Goal: Task Accomplishment & Management: Use online tool/utility

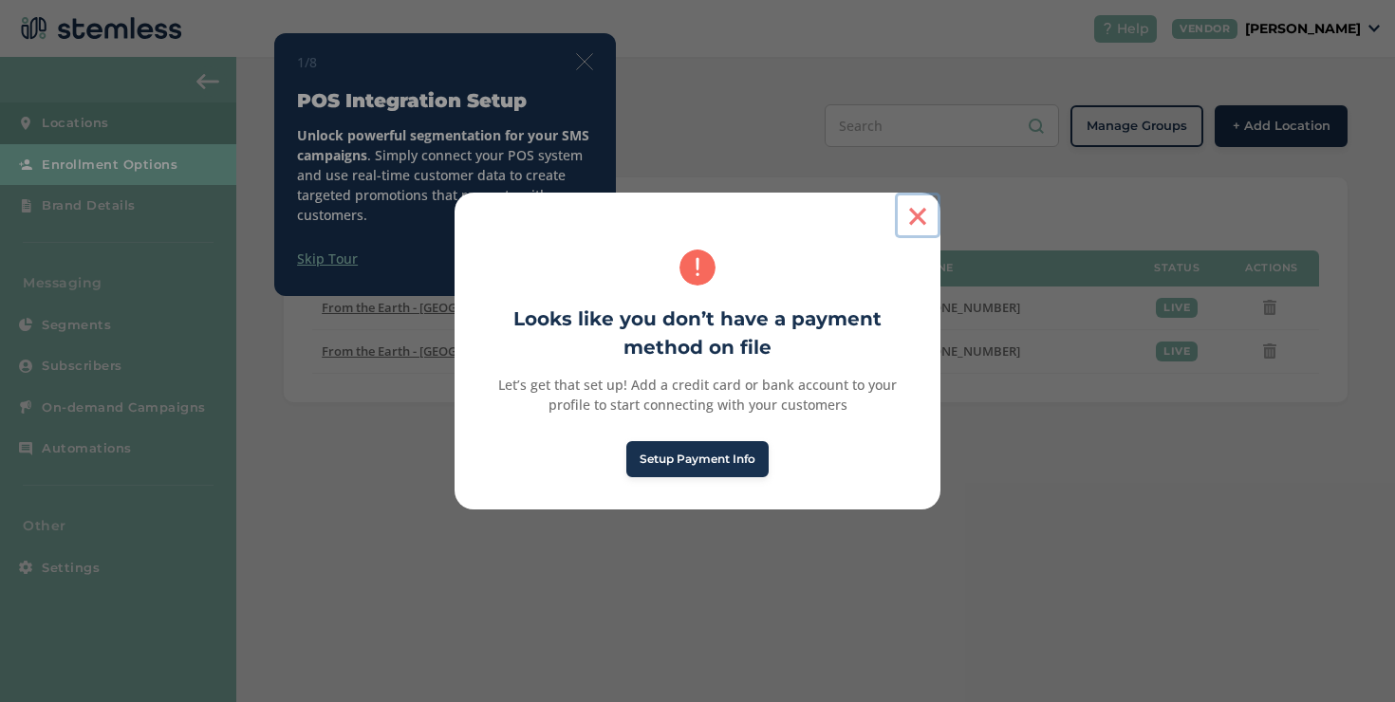
click at [909, 220] on button "×" at bounding box center [918, 216] width 46 height 46
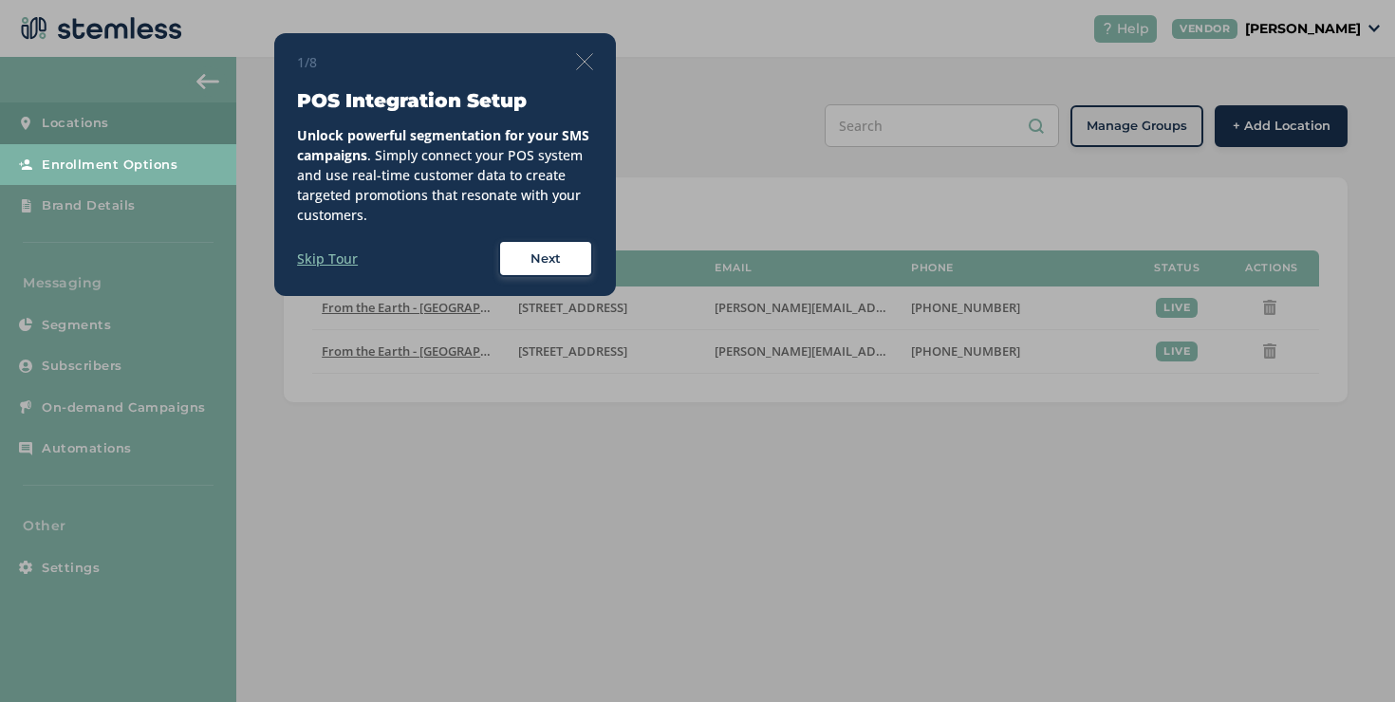
click at [587, 60] on img at bounding box center [584, 61] width 17 height 17
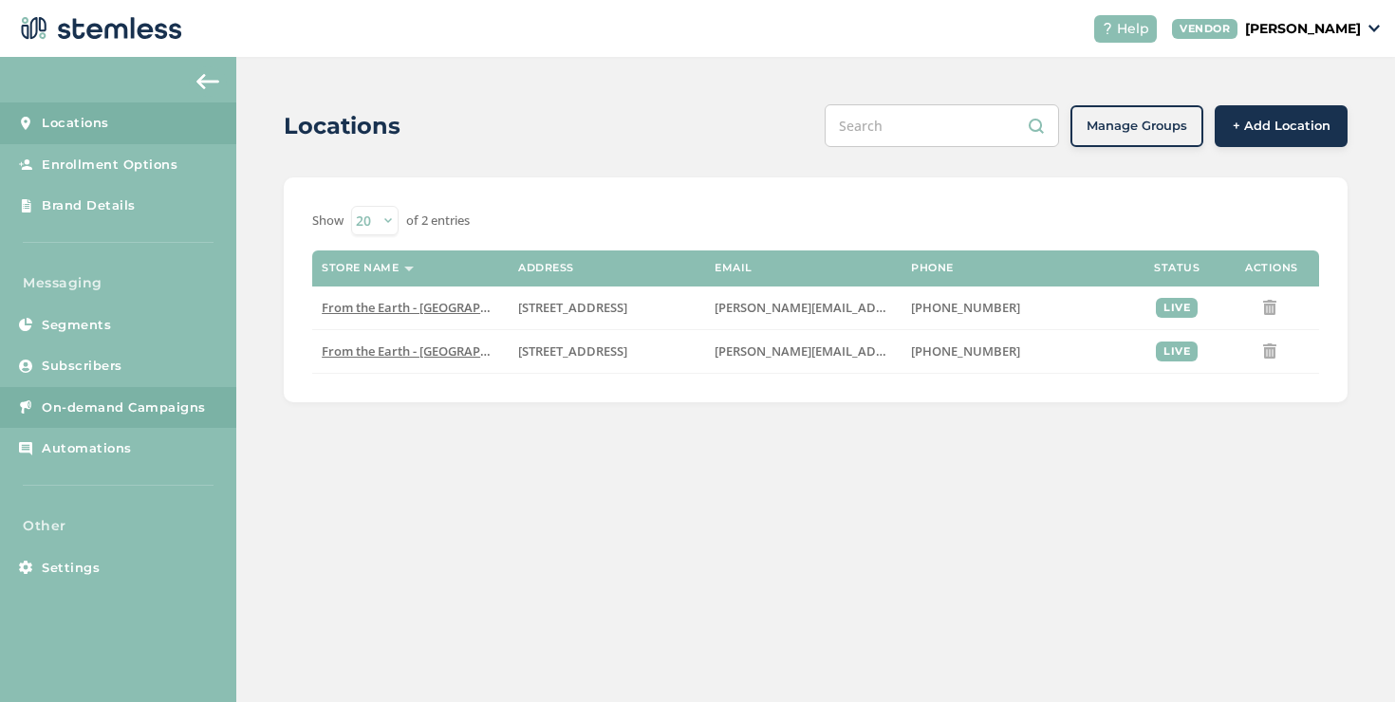
click at [162, 402] on span "On-demand Campaigns" at bounding box center [124, 408] width 164 height 19
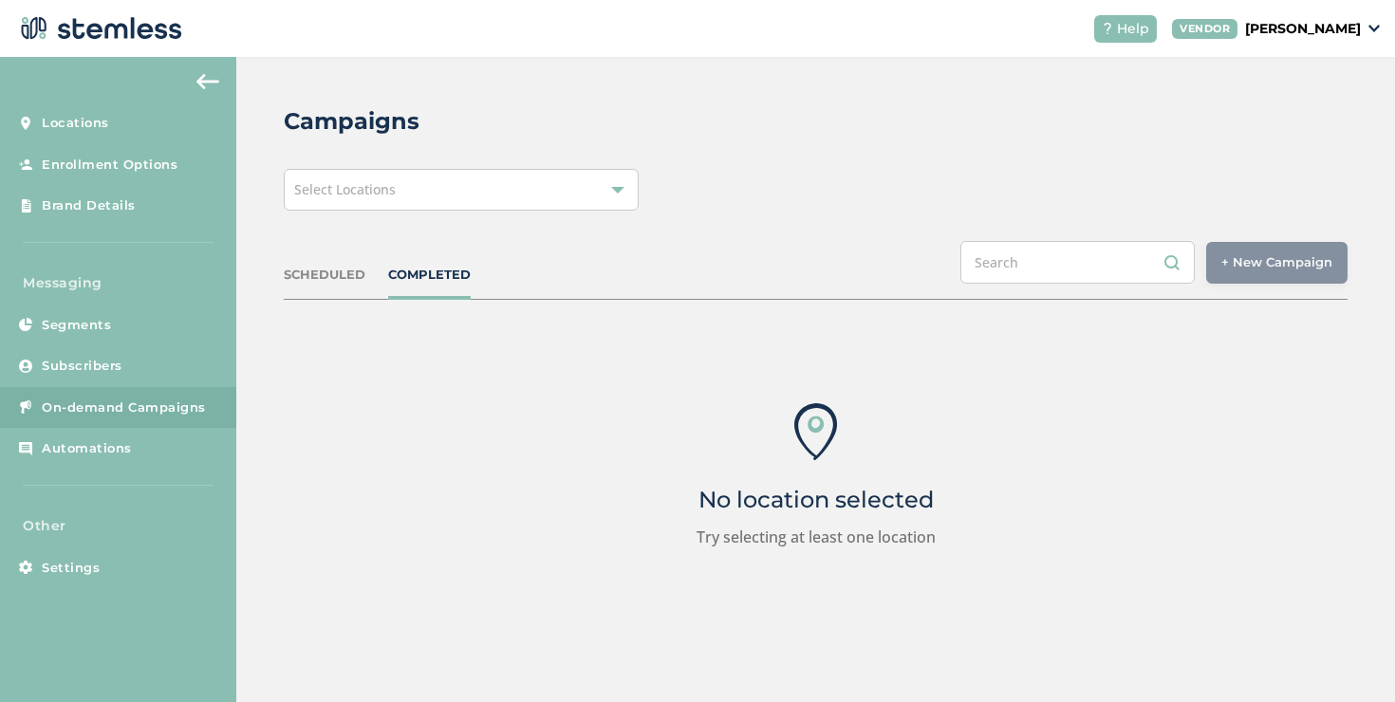
click at [336, 206] on div "Select Locations" at bounding box center [461, 190] width 355 height 42
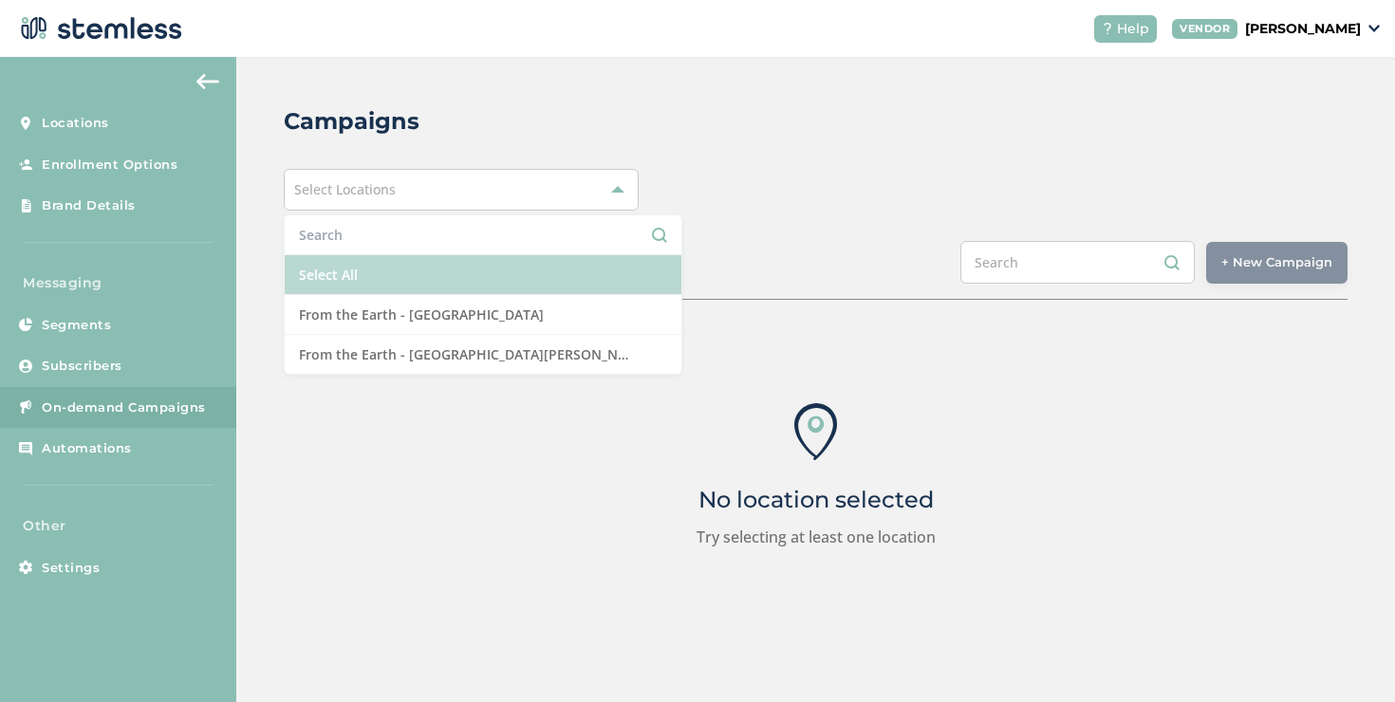
click at [328, 261] on li "Select All" at bounding box center [483, 275] width 397 height 40
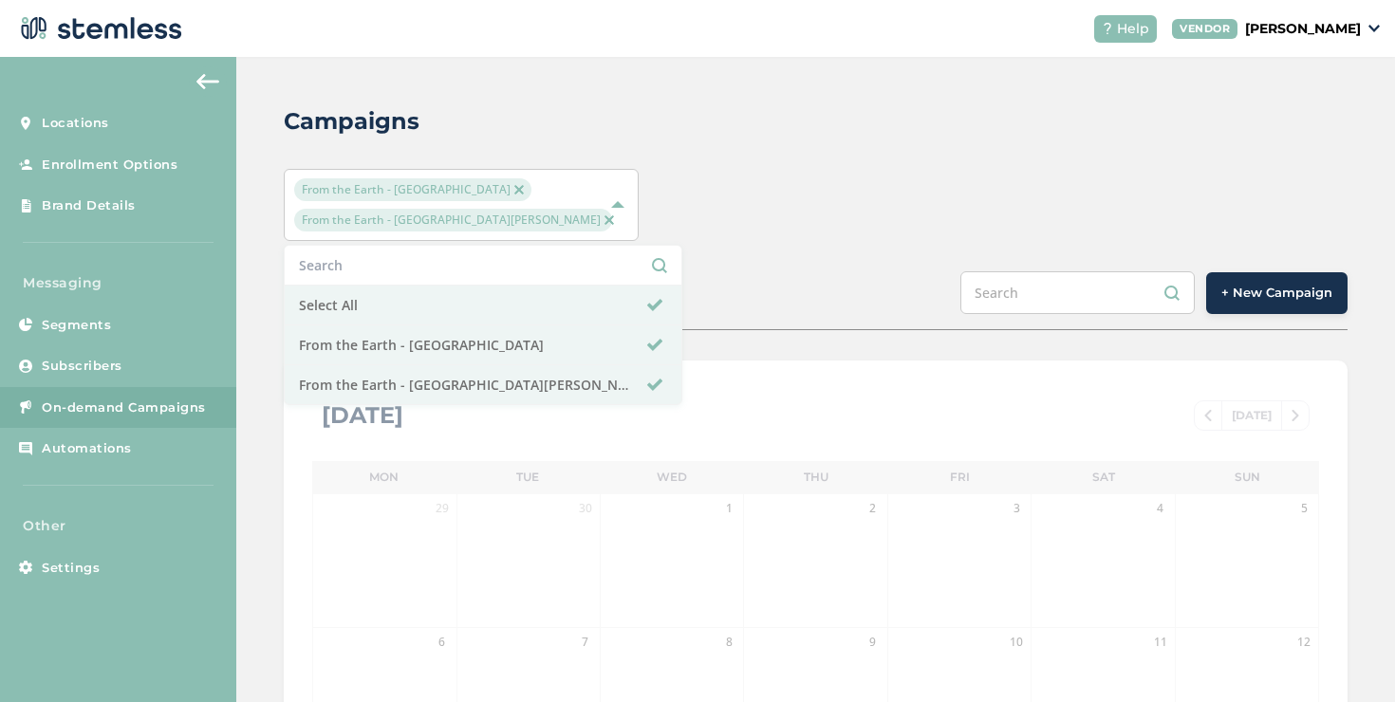
click at [253, 284] on div "Campaigns From the Earth - [GEOGRAPHIC_DATA] From the Earth - [GEOGRAPHIC_DATA]…" at bounding box center [815, 648] width 1159 height 1183
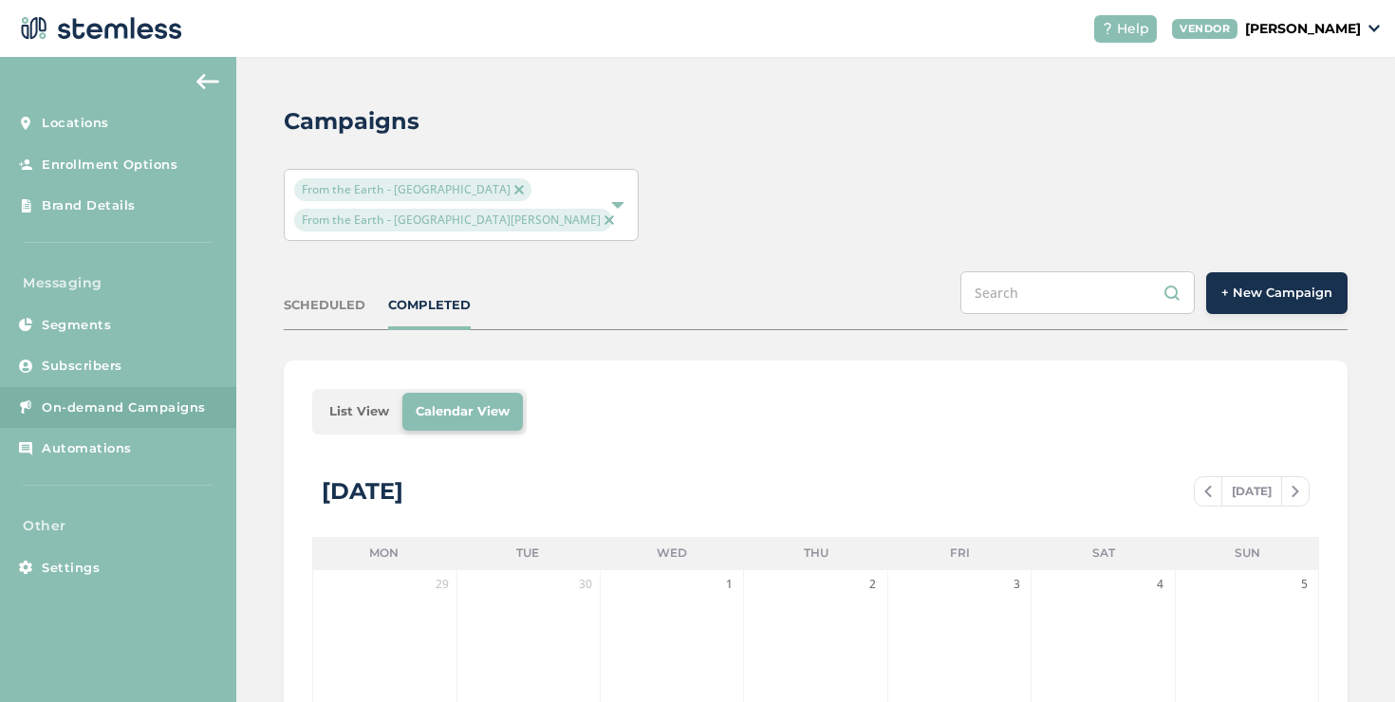
click at [318, 308] on div "SCHEDULED" at bounding box center [325, 305] width 82 height 19
click at [345, 418] on li "List View" at bounding box center [359, 412] width 86 height 38
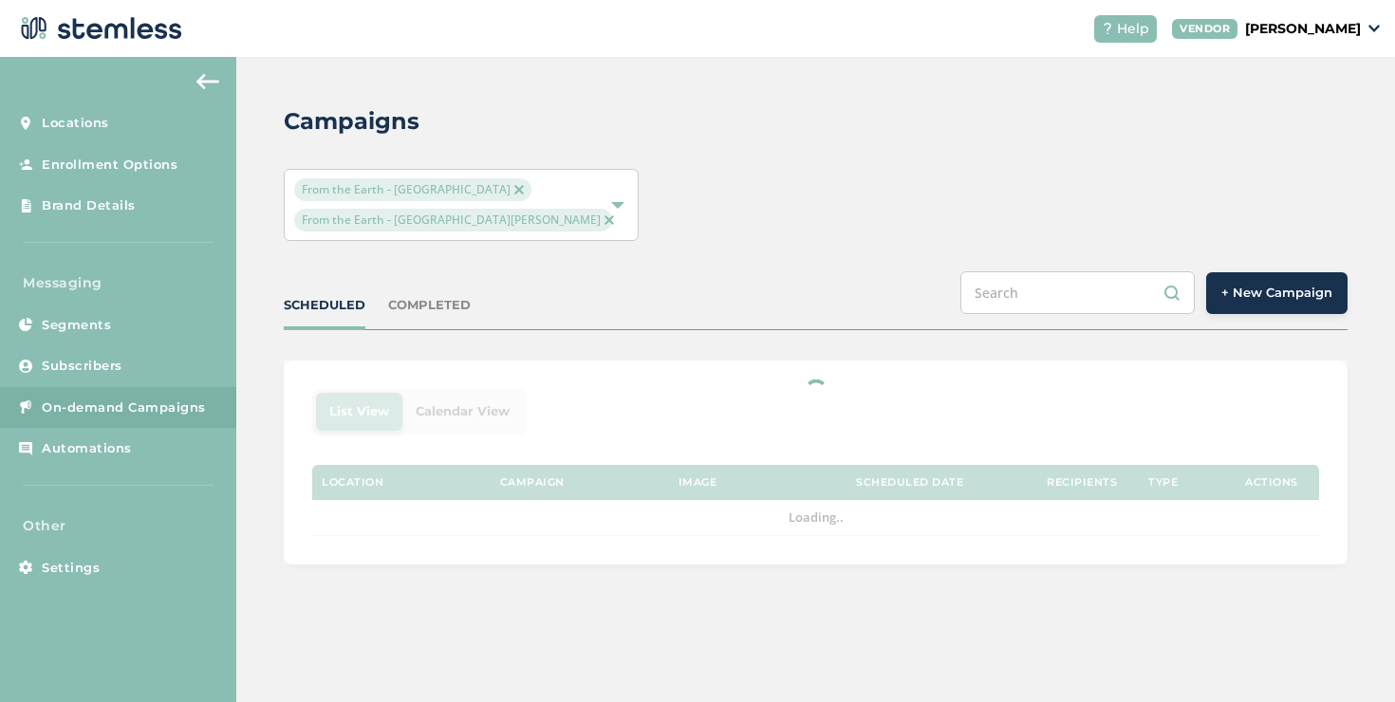
click at [410, 308] on div "COMPLETED" at bounding box center [429, 305] width 83 height 19
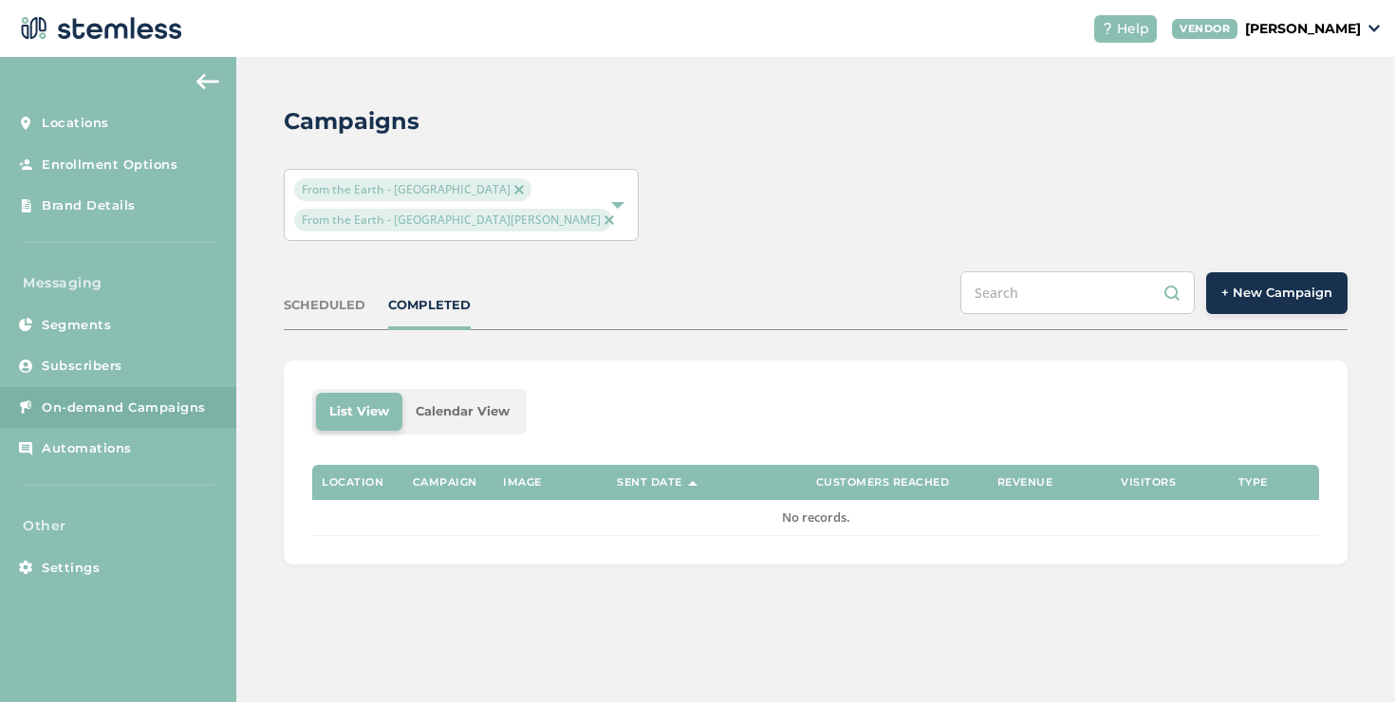
click at [406, 306] on div "COMPLETED" at bounding box center [429, 305] width 83 height 19
click at [170, 354] on link "Subscribers" at bounding box center [118, 366] width 236 height 42
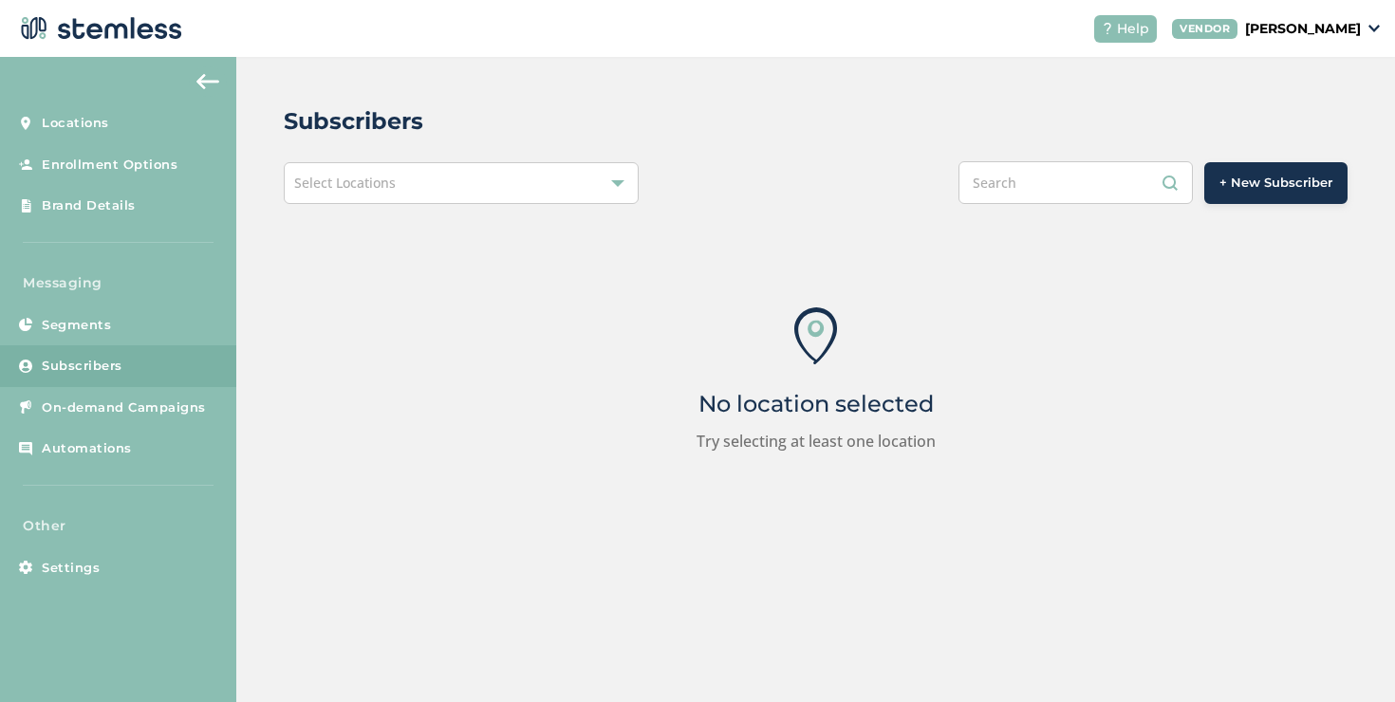
click at [372, 177] on span "Select Locations" at bounding box center [345, 183] width 102 height 18
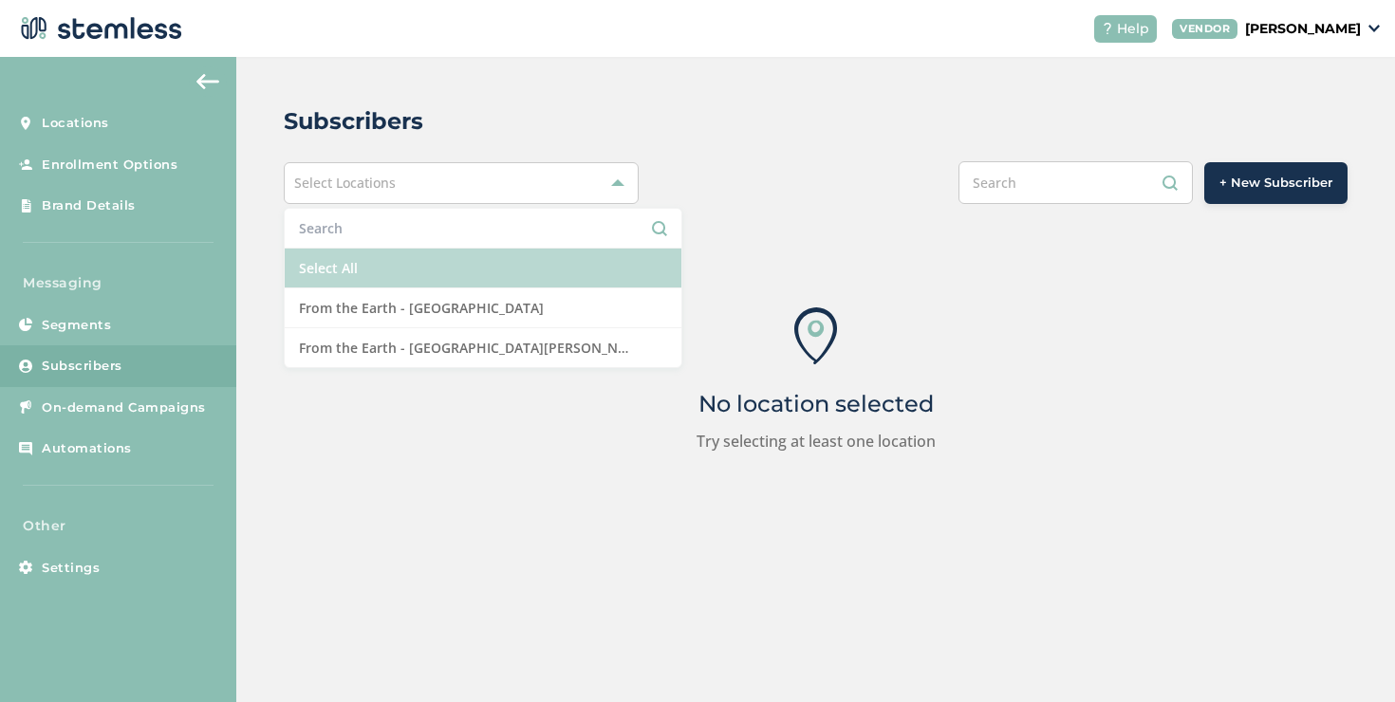
click at [343, 262] on li "Select All" at bounding box center [483, 269] width 397 height 40
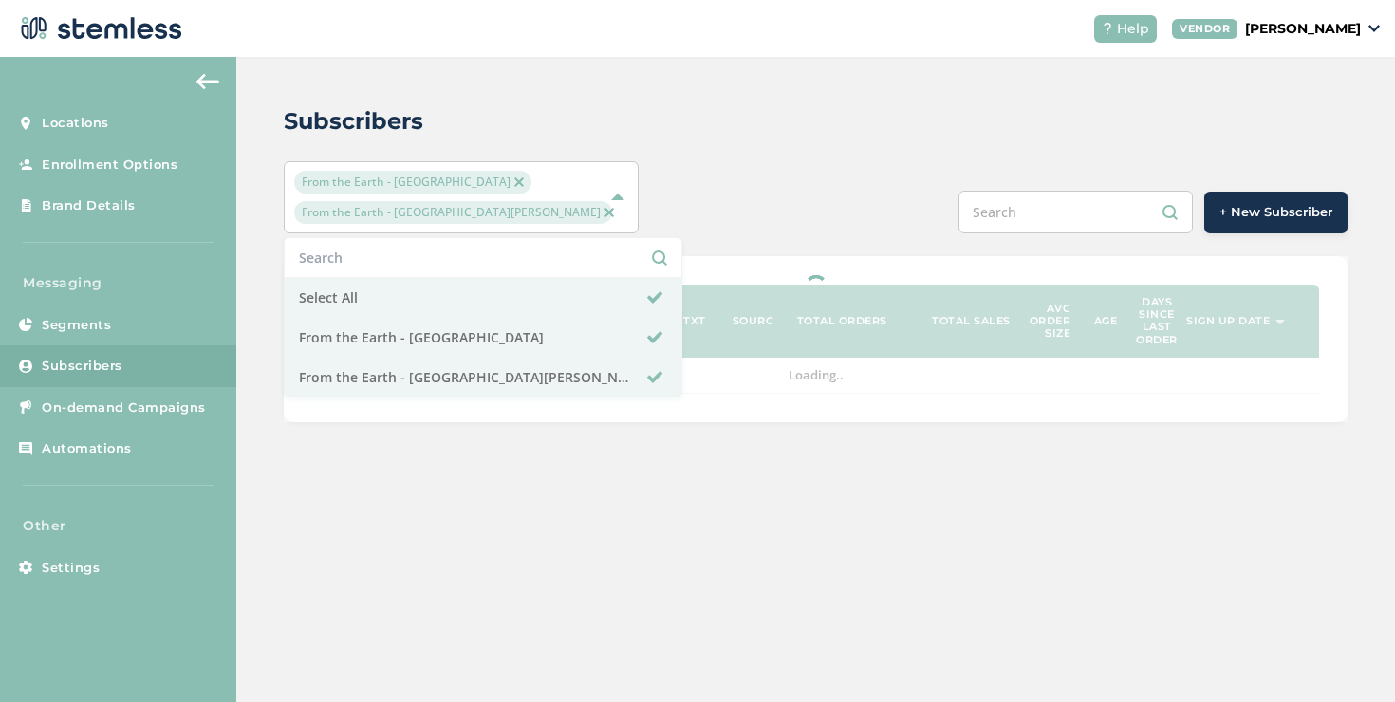
click at [289, 487] on div "Subscribers From the Earth - [GEOGRAPHIC_DATA] From the Earth - [GEOGRAPHIC_DAT…" at bounding box center [815, 379] width 1159 height 645
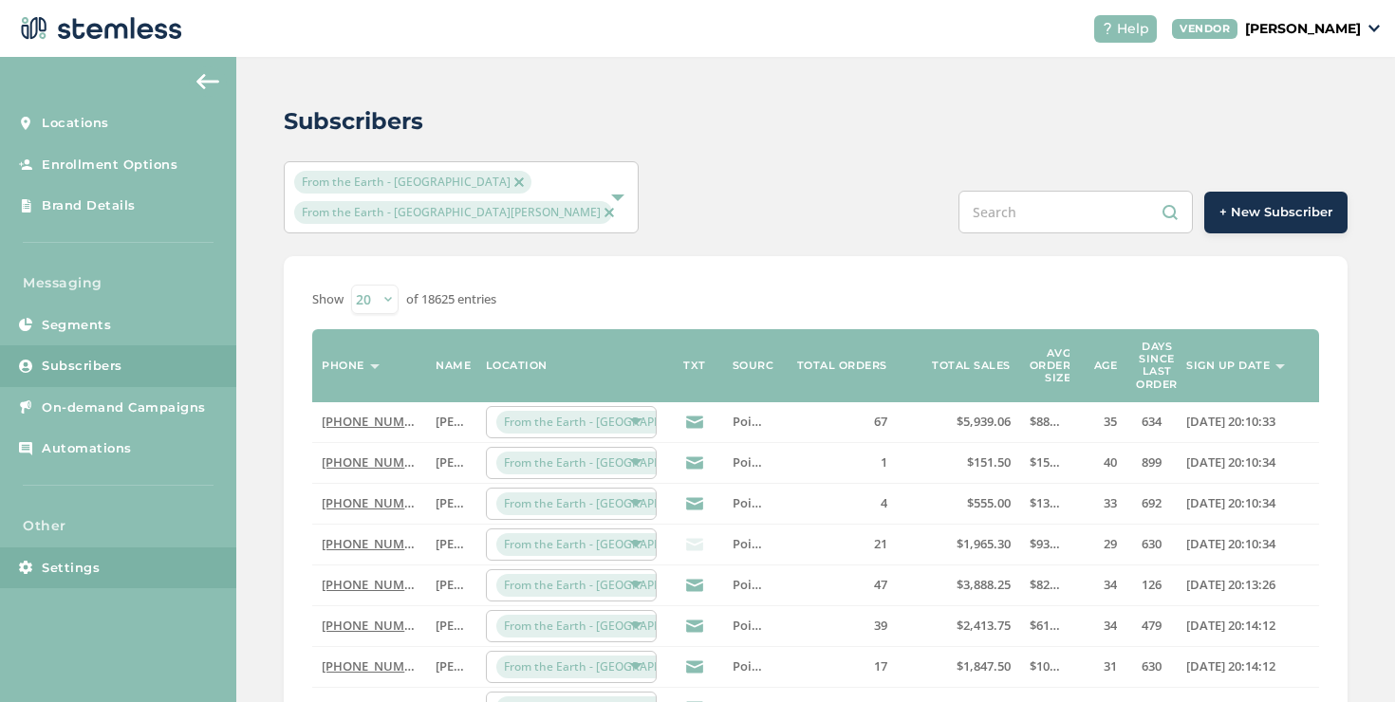
click at [142, 558] on link "Settings" at bounding box center [118, 569] width 236 height 42
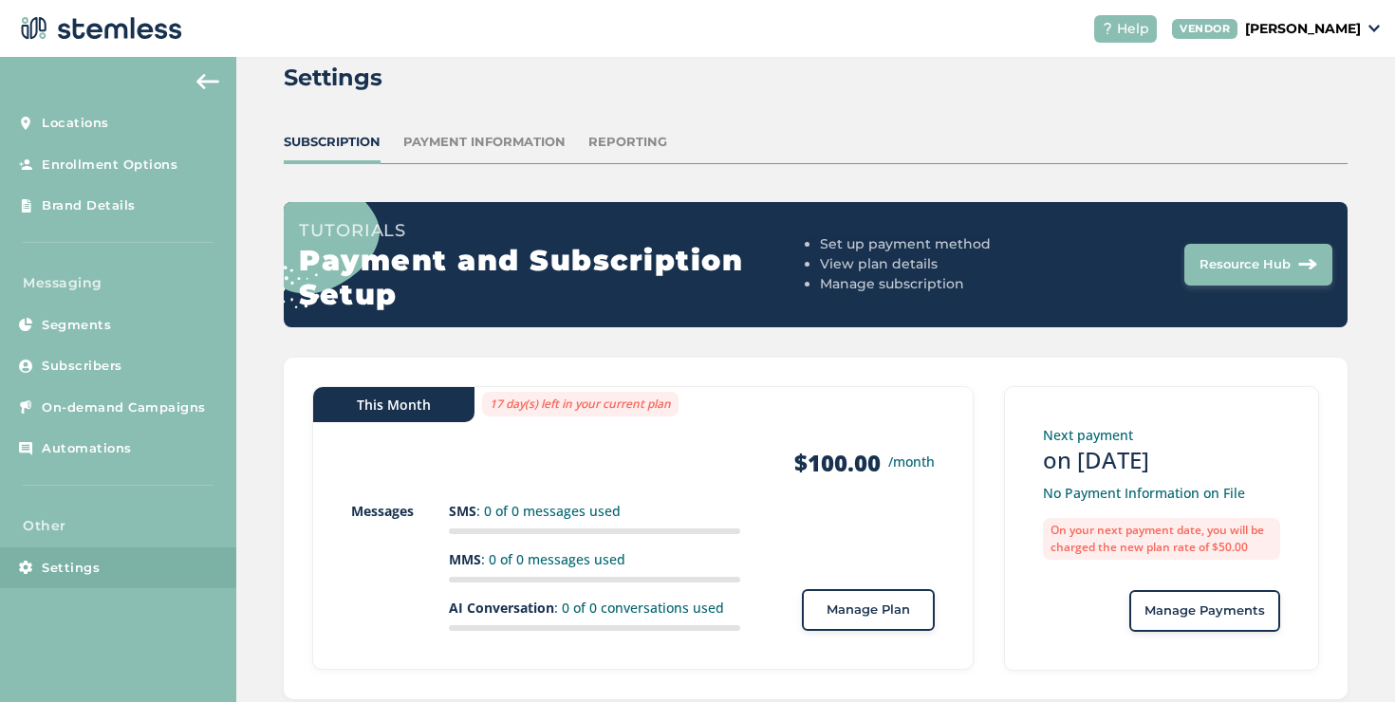
scroll to position [87, 0]
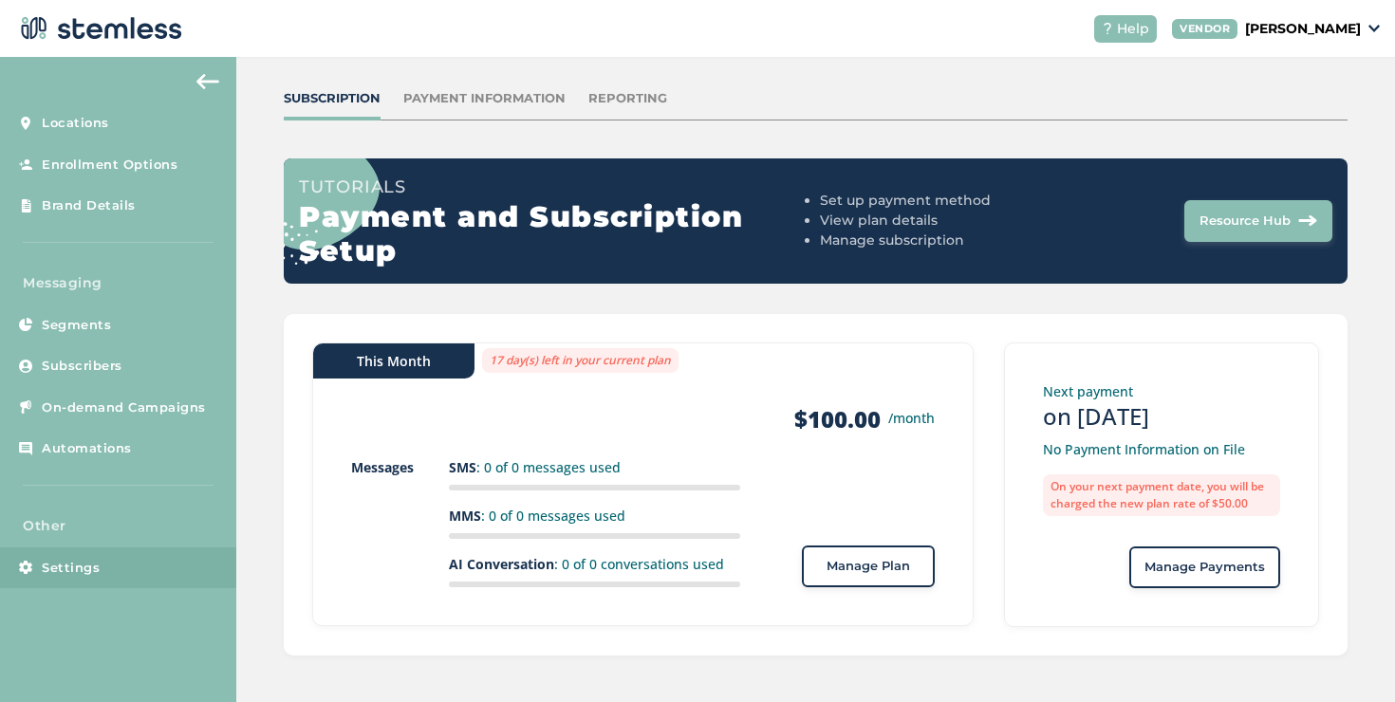
click at [1145, 572] on span "Manage Payments" at bounding box center [1205, 567] width 121 height 19
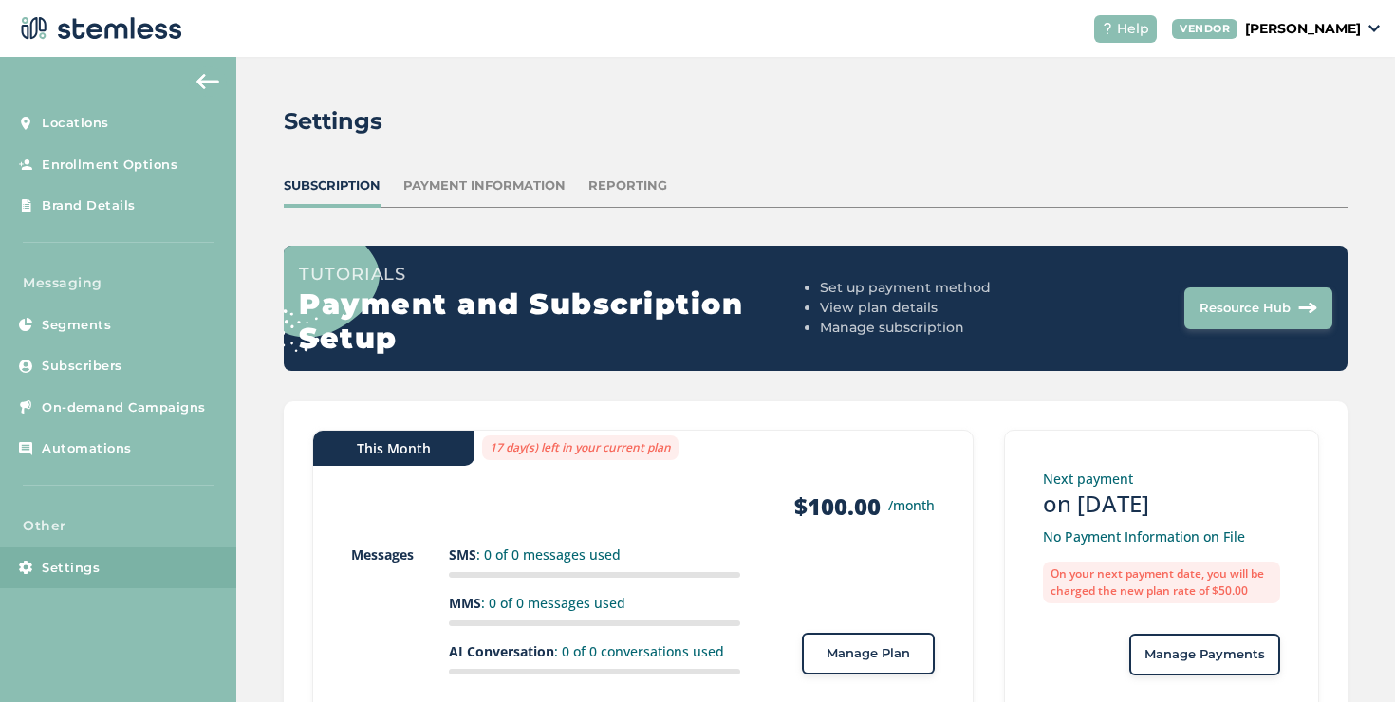
click at [832, 643] on button "Manage Plan" at bounding box center [868, 654] width 133 height 42
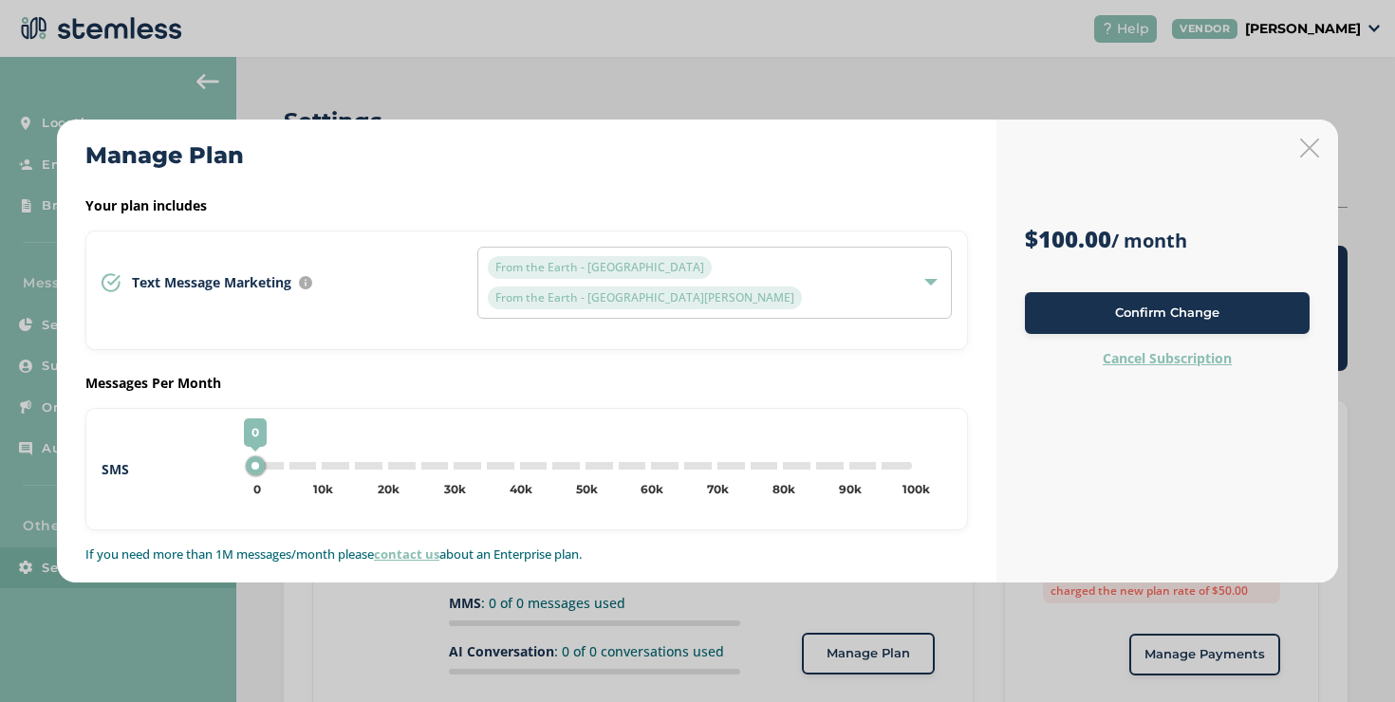
click at [1312, 158] on icon at bounding box center [1309, 148] width 19 height 19
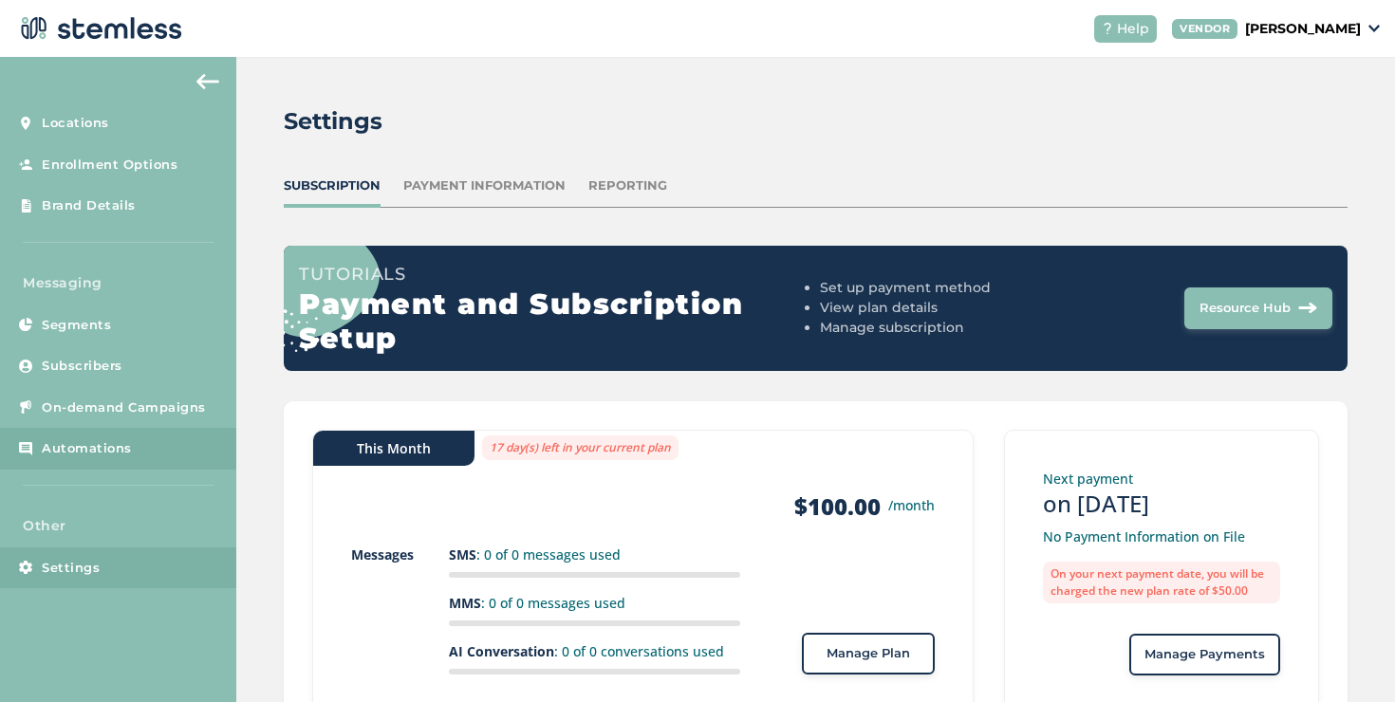
click at [156, 429] on link "Automations" at bounding box center [118, 449] width 236 height 42
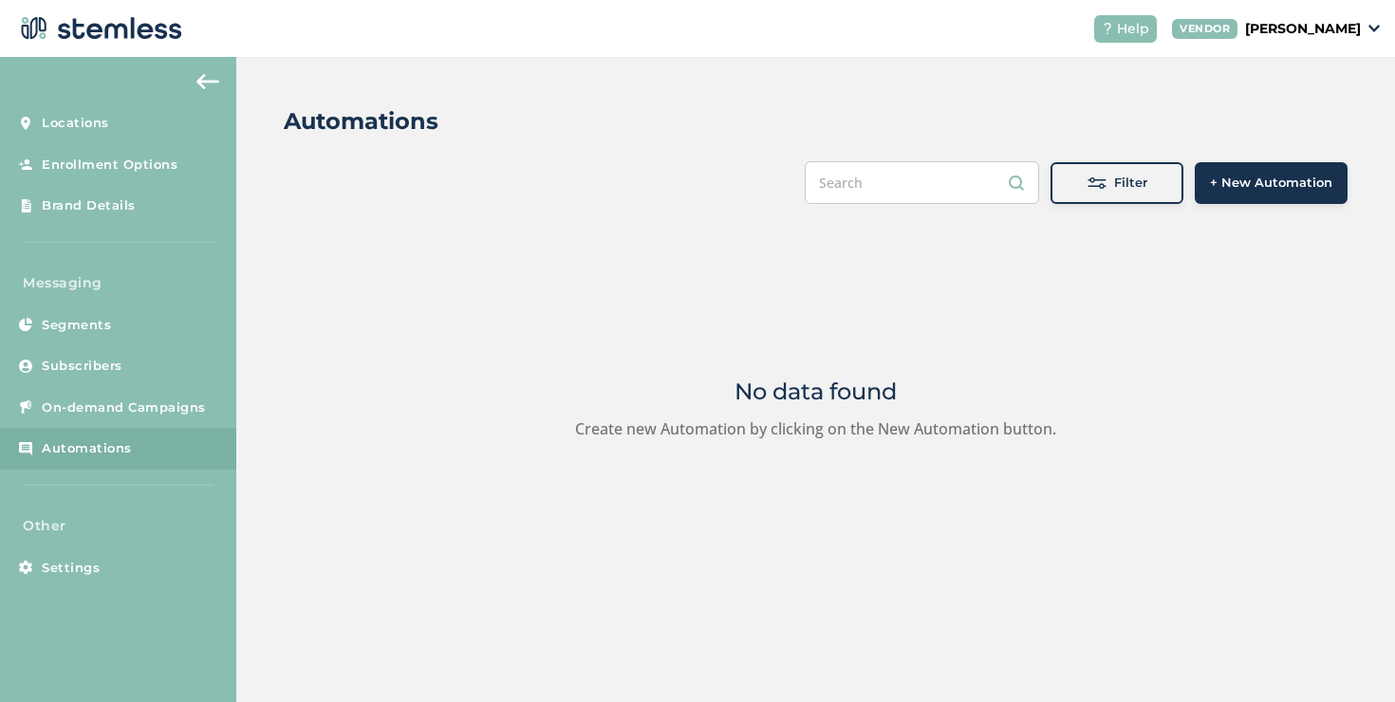
click at [1261, 172] on button "+ New Automation" at bounding box center [1271, 183] width 153 height 42
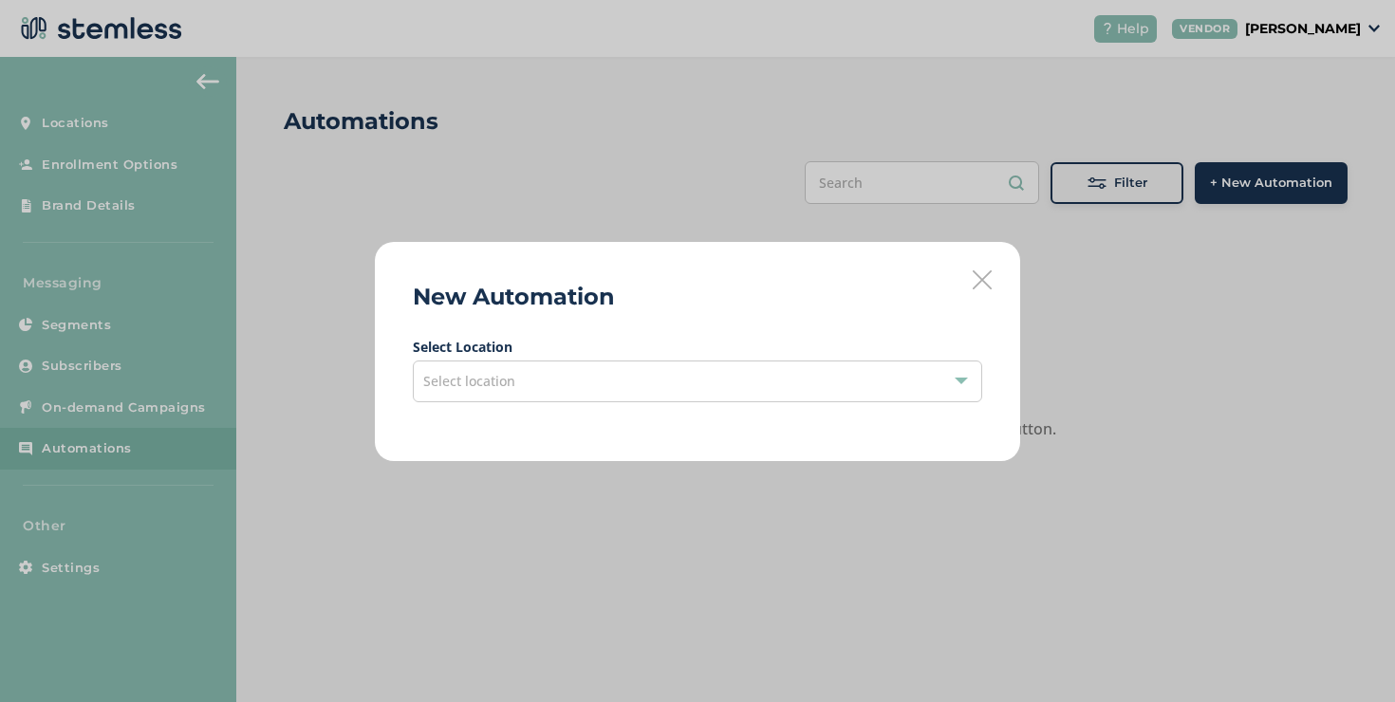
click at [613, 374] on div "Select location" at bounding box center [697, 382] width 569 height 42
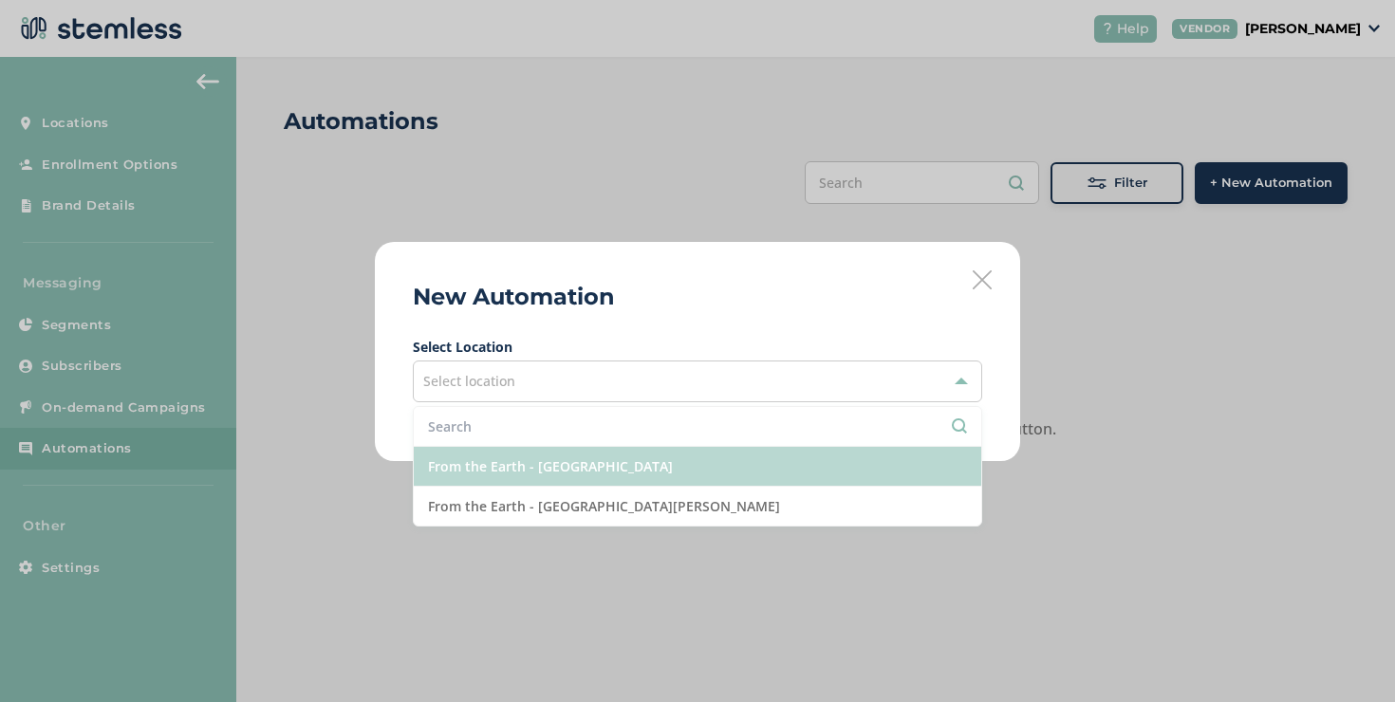
click at [523, 469] on li "From the Earth - [GEOGRAPHIC_DATA]" at bounding box center [698, 467] width 568 height 40
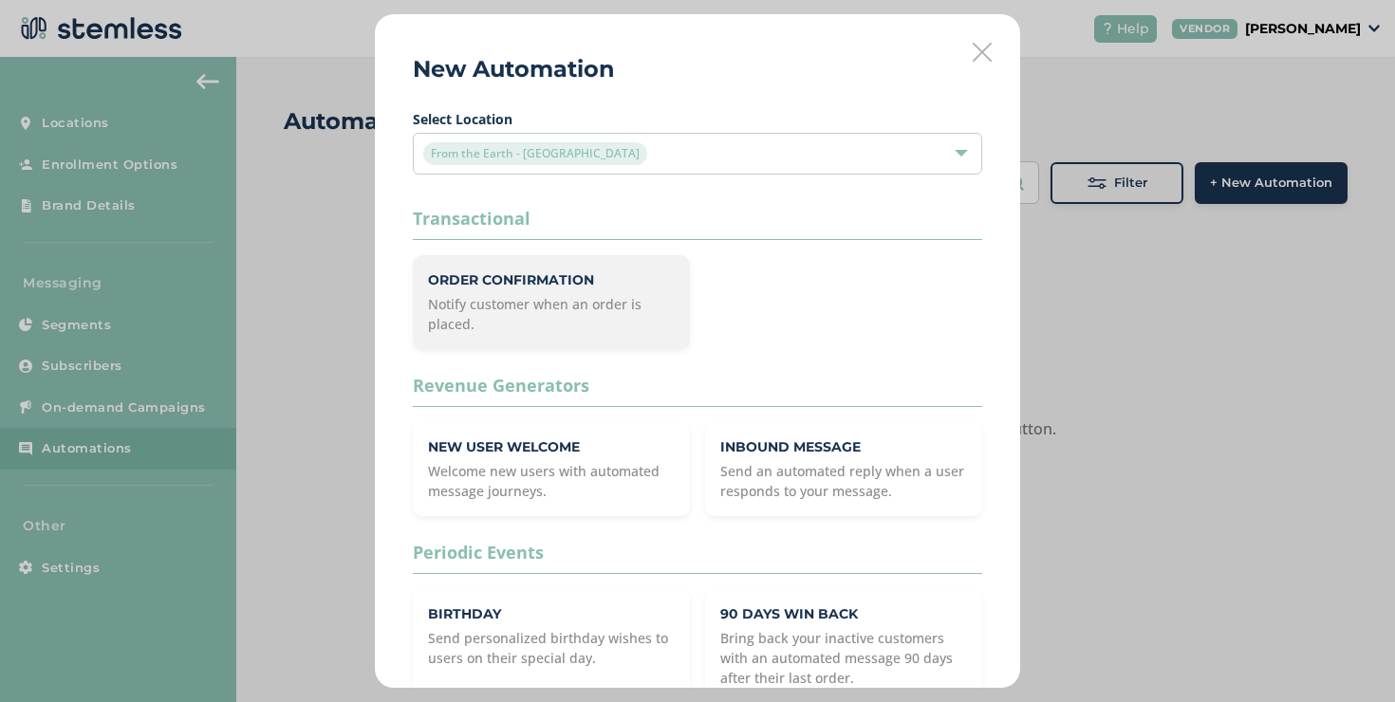
click at [550, 318] on p "Notify customer when an order is placed." at bounding box center [551, 314] width 247 height 40
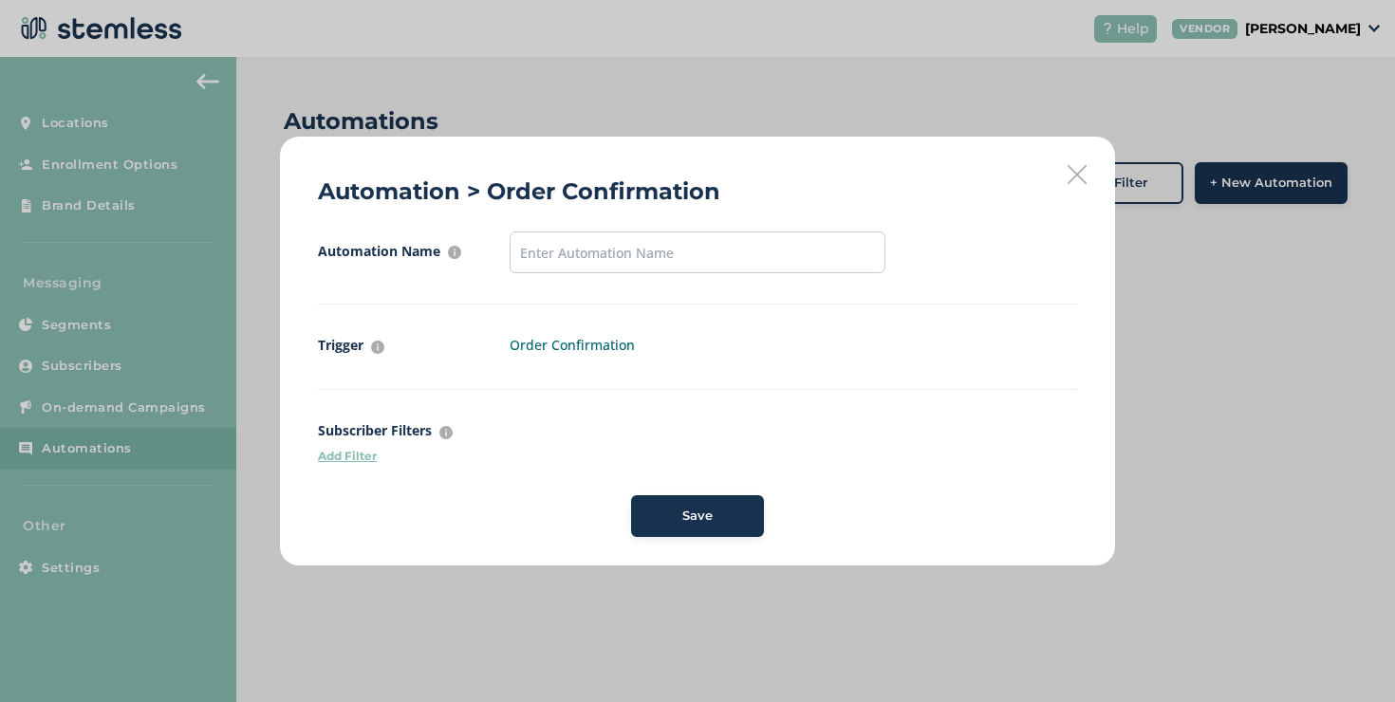
click at [357, 449] on p "Add Filter" at bounding box center [697, 456] width 759 height 17
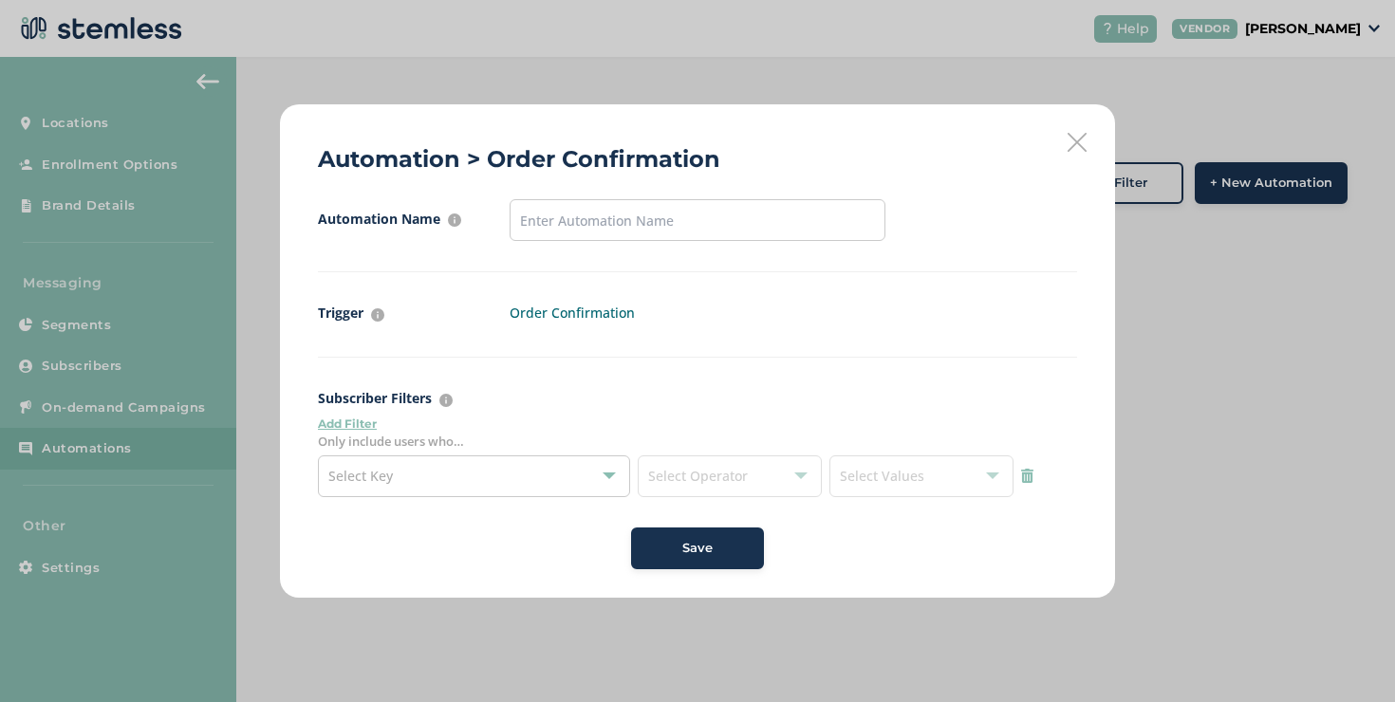
click at [396, 459] on div "Select Key" at bounding box center [474, 477] width 312 height 42
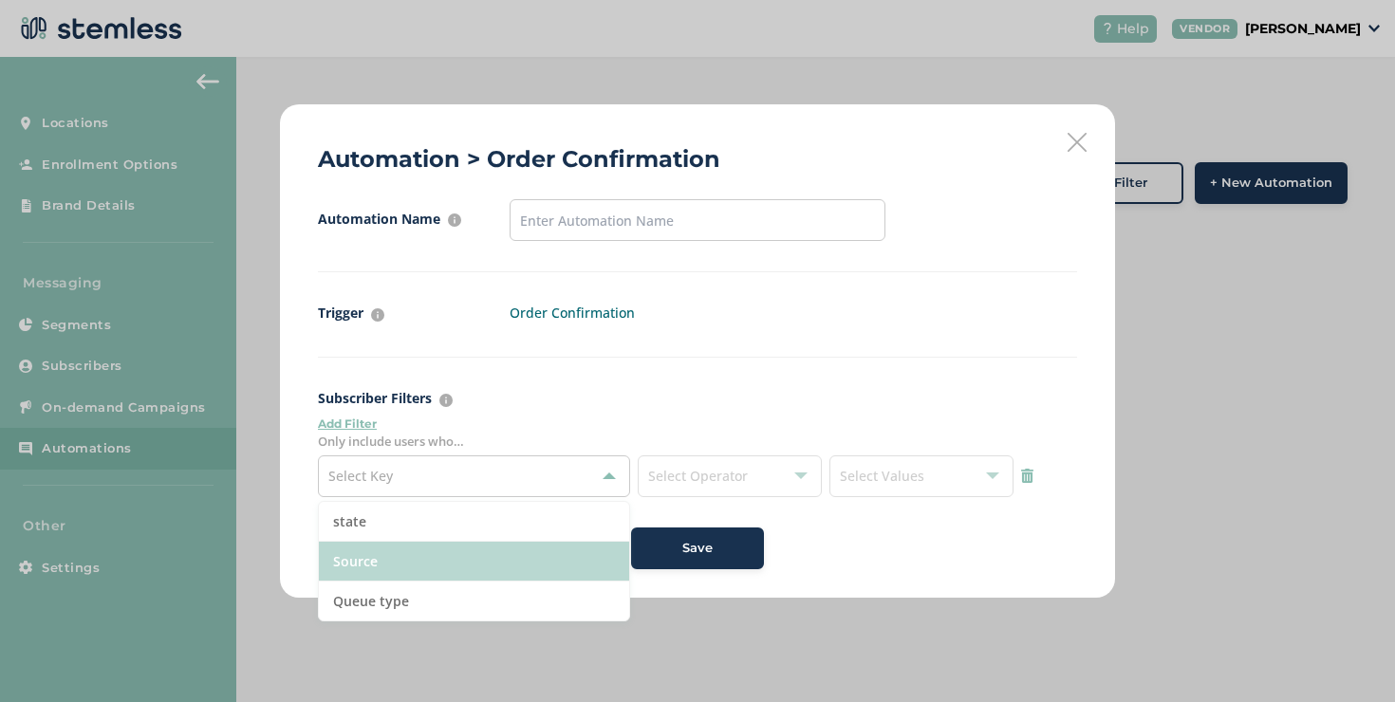
click at [406, 556] on li "Source" at bounding box center [474, 562] width 310 height 40
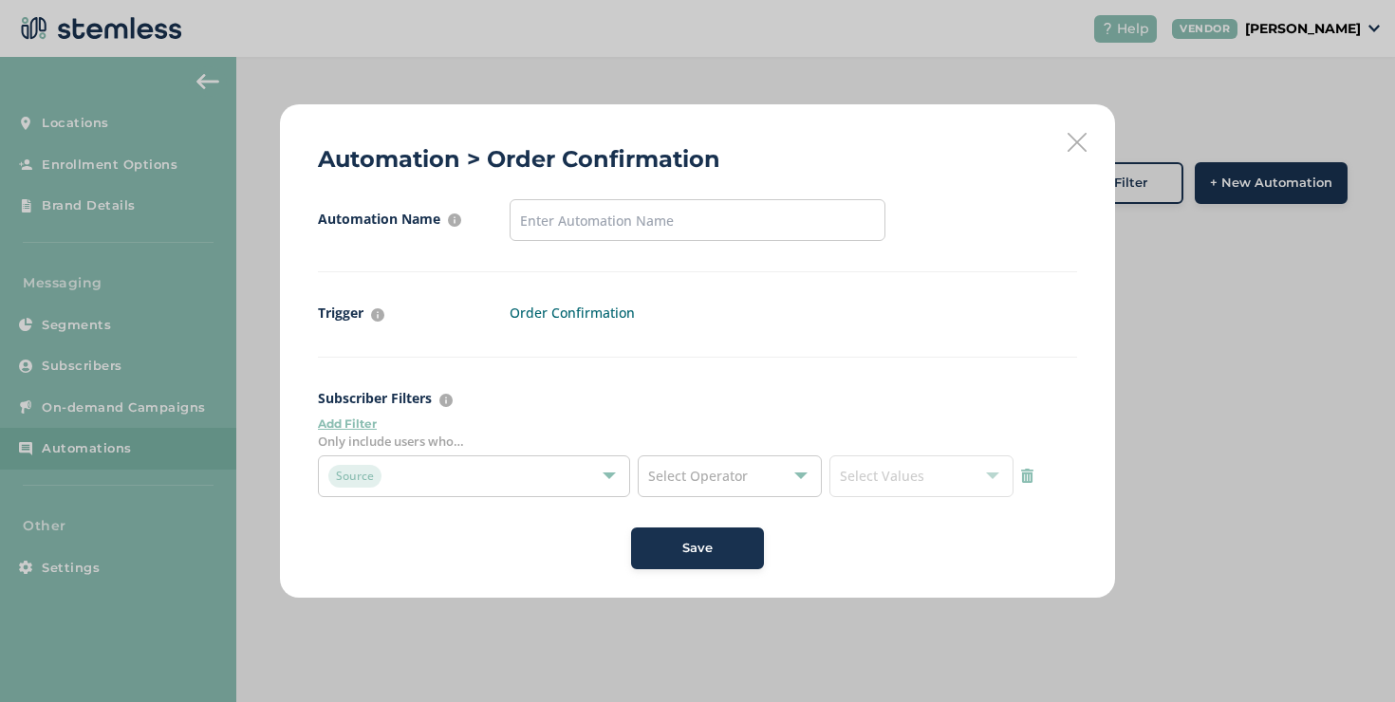
click at [688, 476] on span "Select Operator" at bounding box center [698, 476] width 100 height 18
click at [882, 478] on span "Select Values" at bounding box center [922, 477] width 184 height 42
click at [741, 481] on span "Select Operator" at bounding box center [698, 476] width 100 height 18
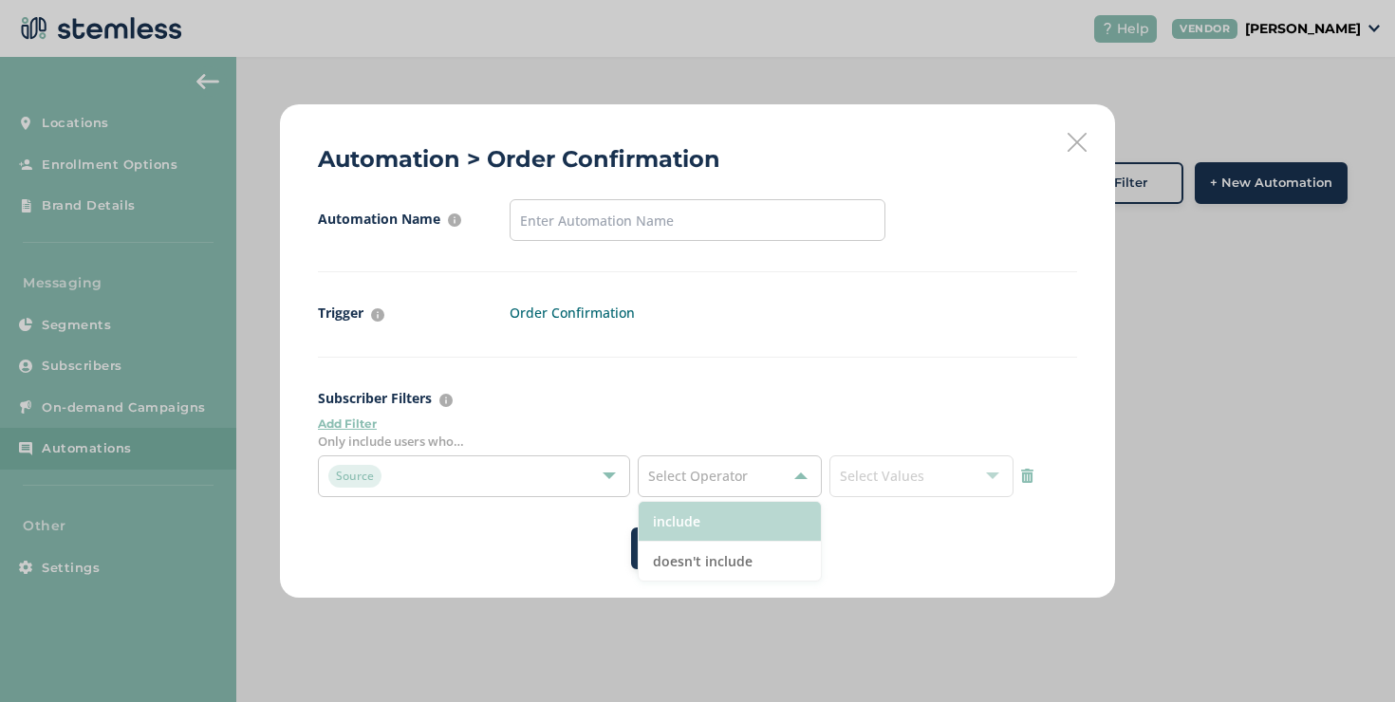
click at [702, 527] on li "include" at bounding box center [730, 522] width 182 height 40
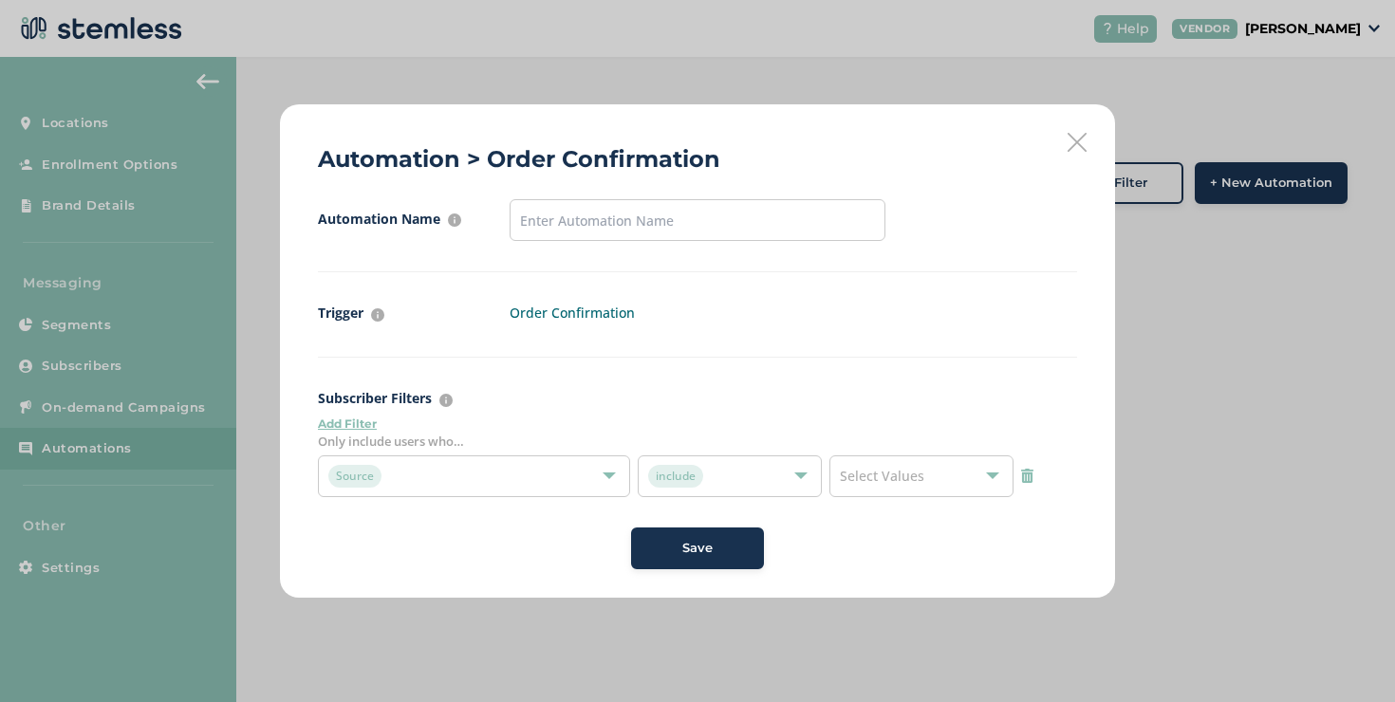
click at [867, 475] on span "Select Values" at bounding box center [882, 476] width 84 height 18
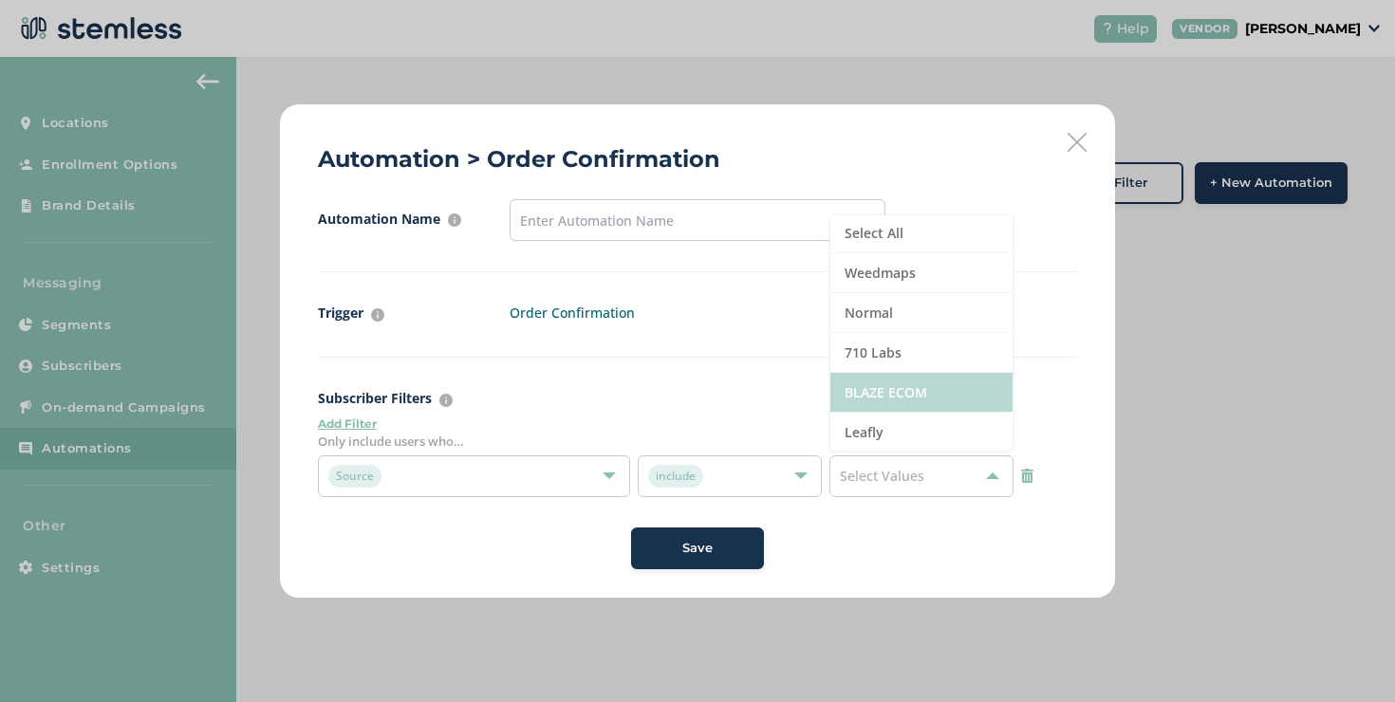
scroll to position [3, 0]
click at [531, 476] on div "Source" at bounding box center [464, 476] width 272 height 23
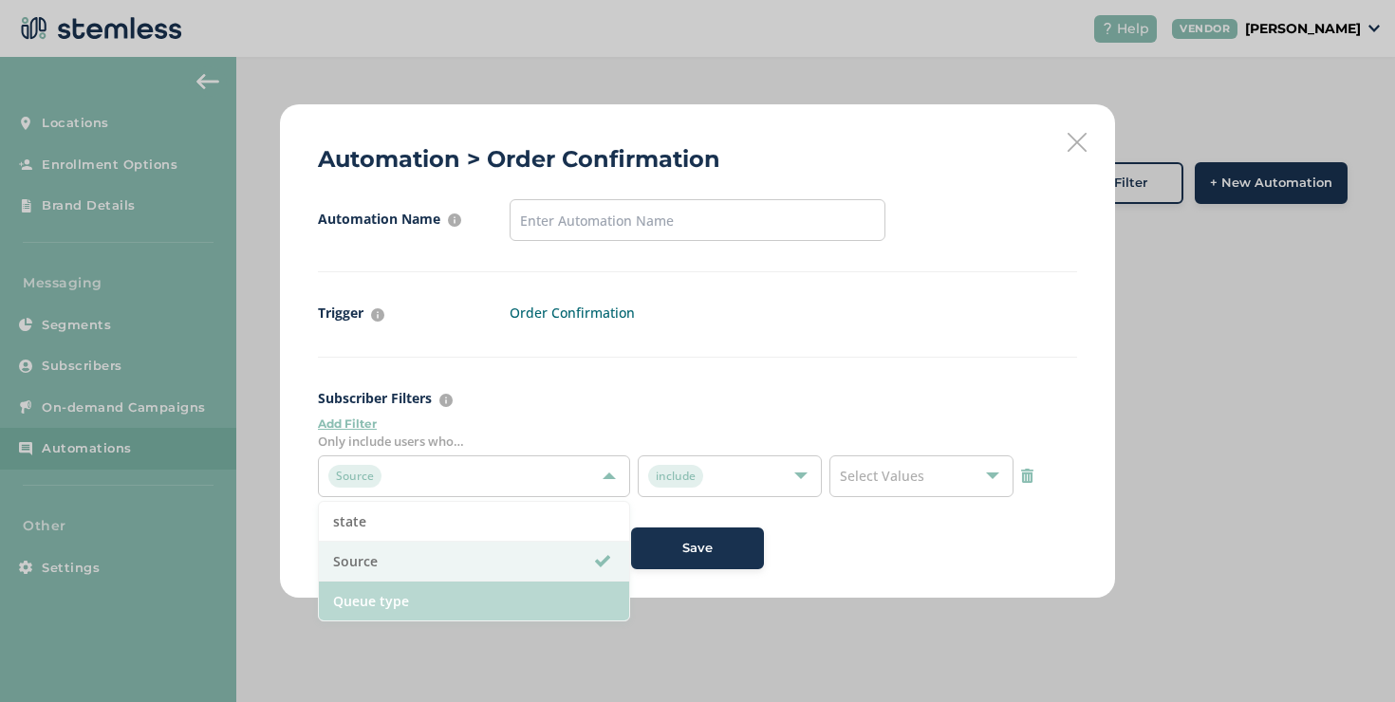
click at [475, 592] on li "Queue type" at bounding box center [474, 601] width 310 height 39
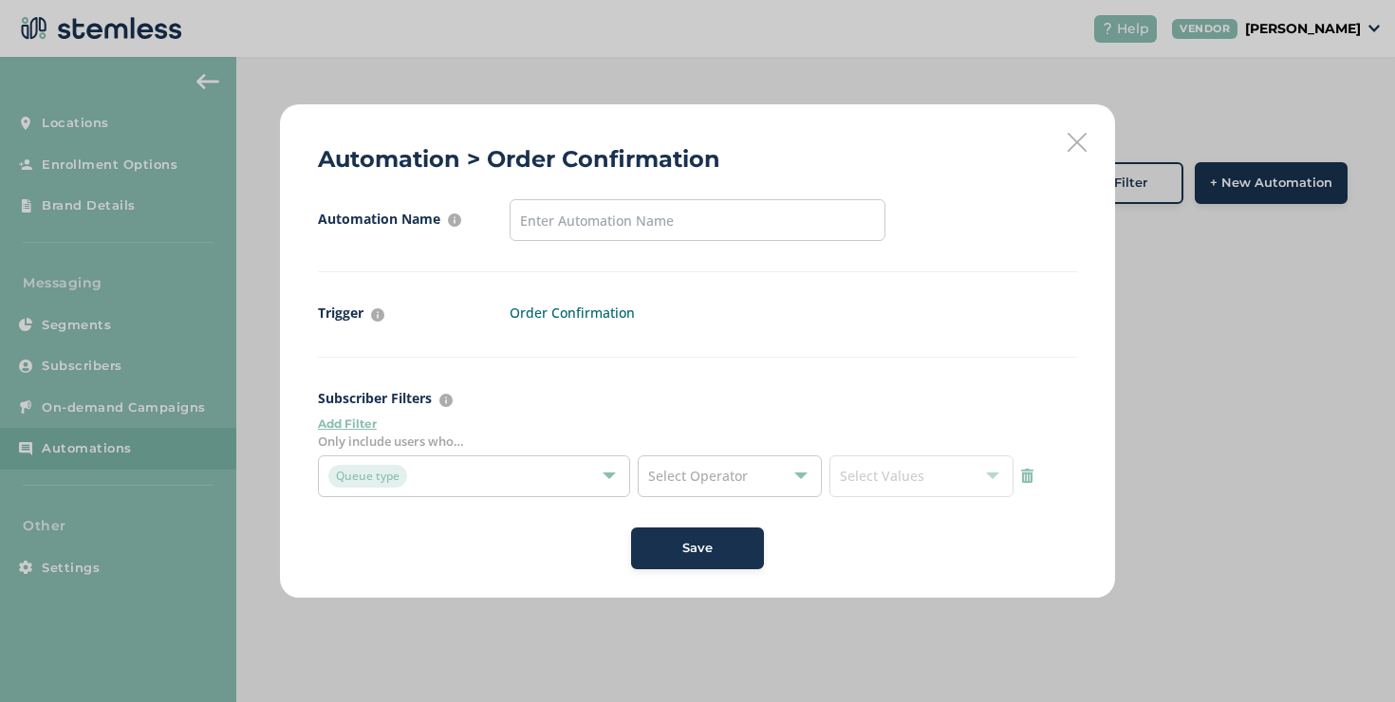
click at [697, 485] on div "Select Operator" at bounding box center [730, 477] width 184 height 42
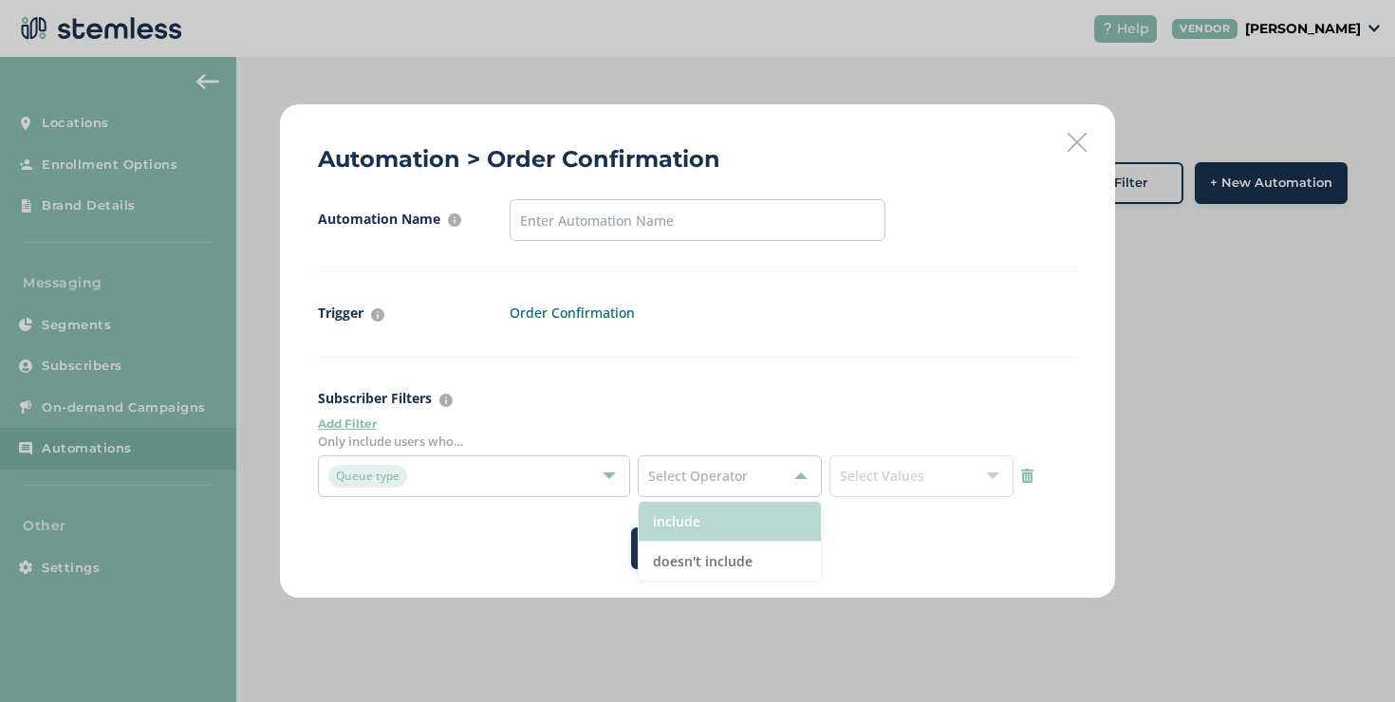
click at [684, 513] on li "include" at bounding box center [730, 522] width 182 height 40
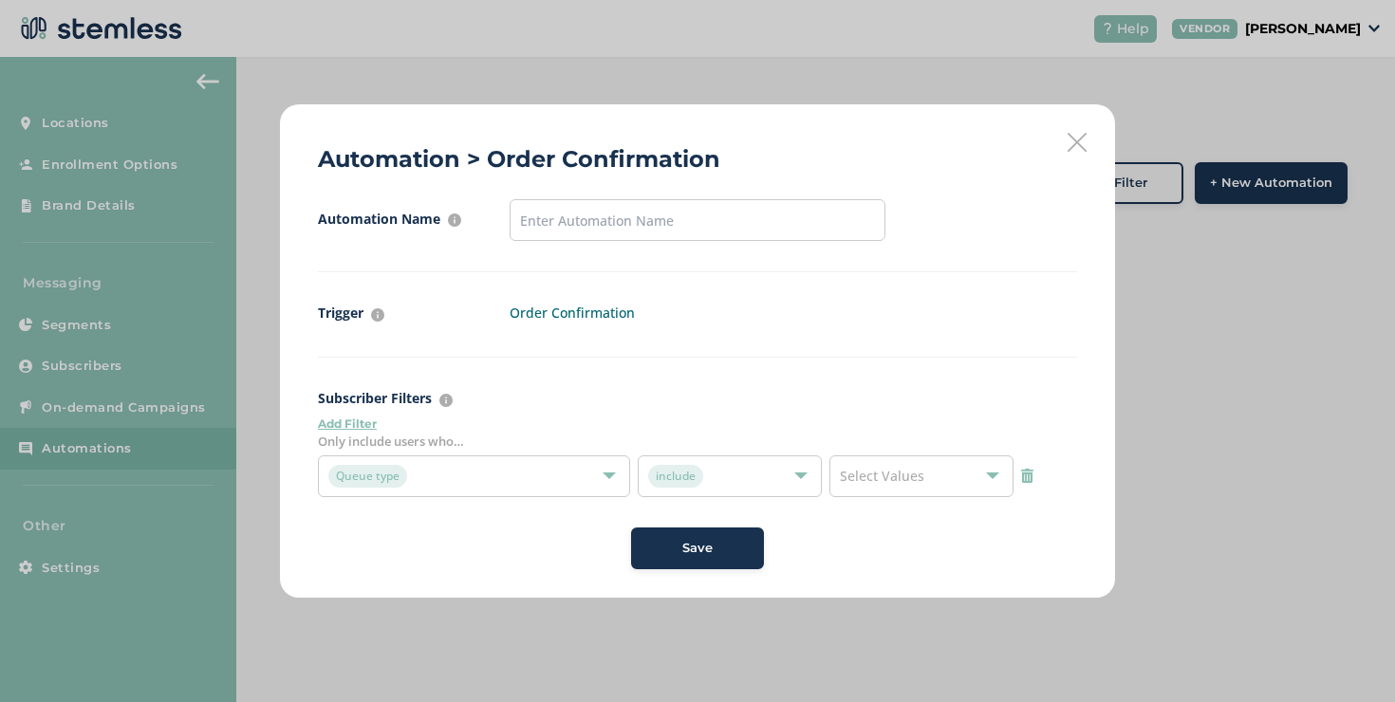
click at [879, 463] on div "Select Values" at bounding box center [922, 477] width 184 height 42
